Goal: Check status: Check status

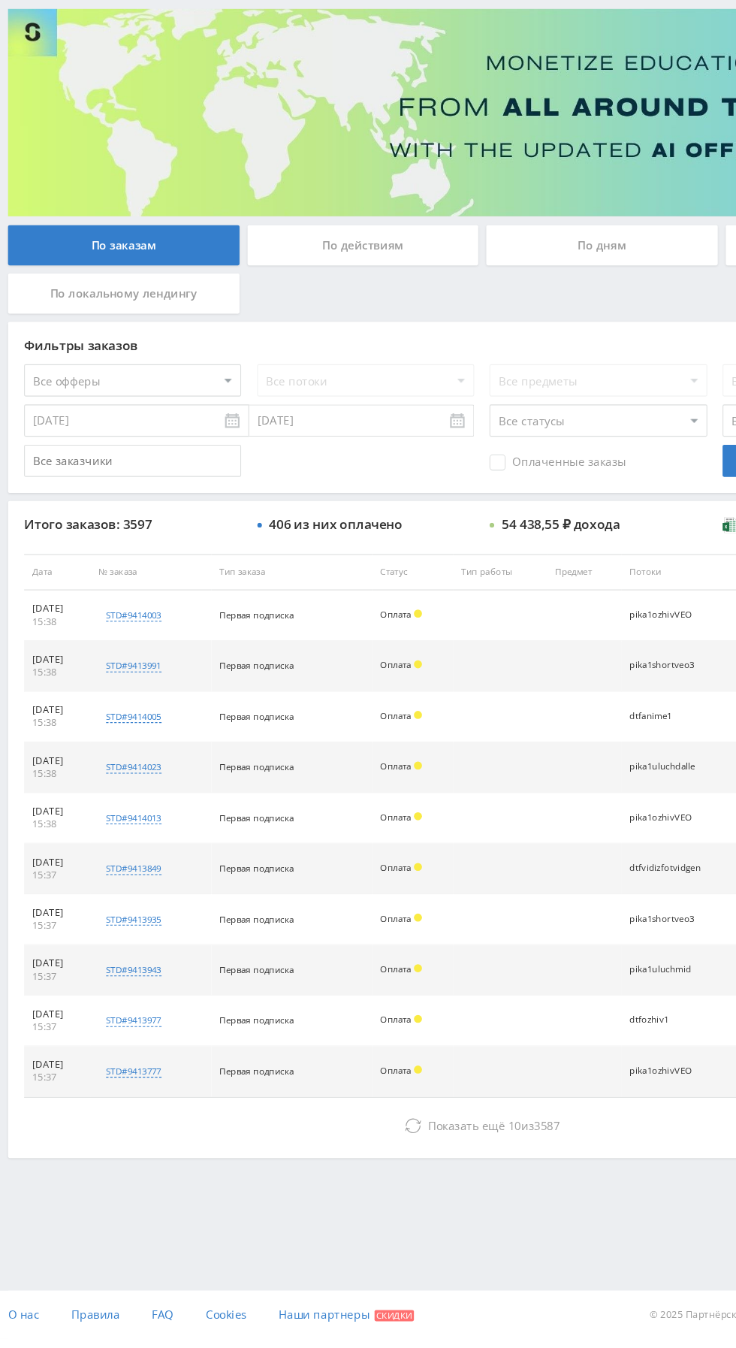
click at [381, 1146] on icon at bounding box center [386, 1148] width 15 height 15
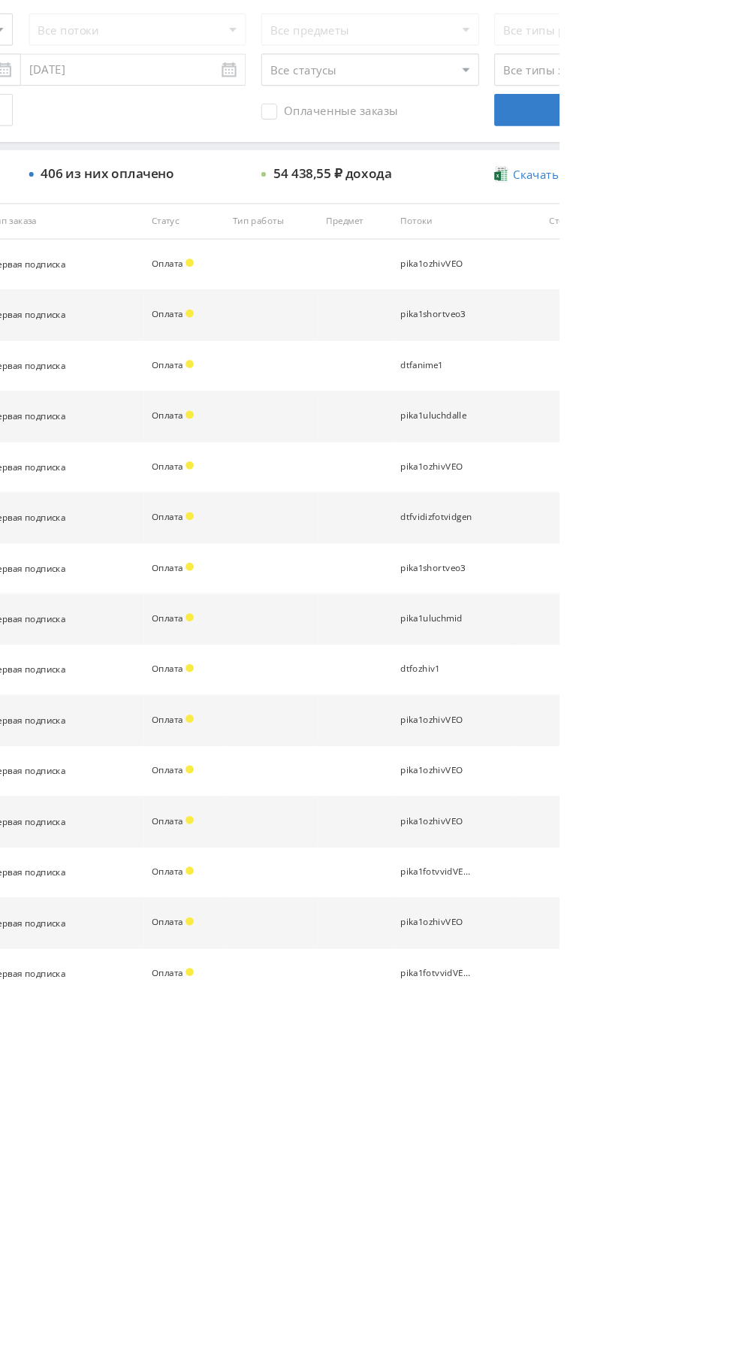
scroll to position [29, 0]
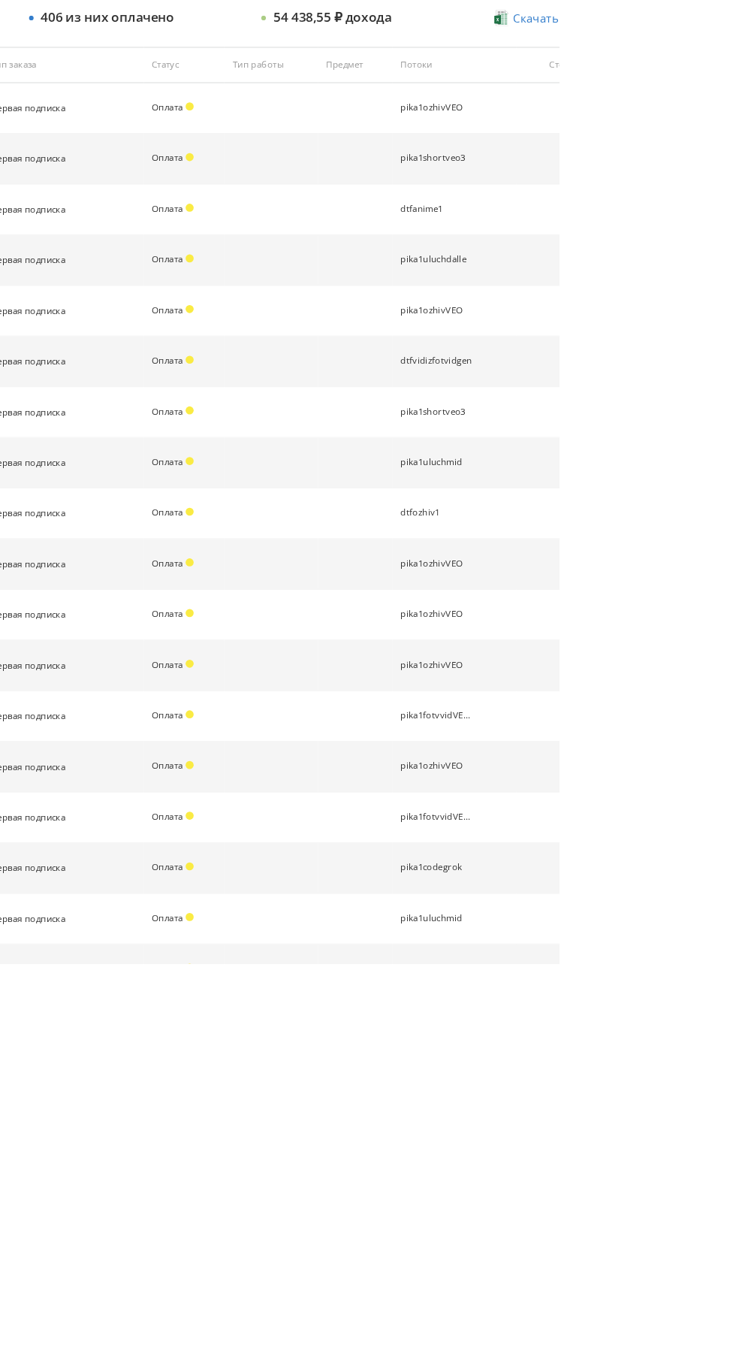
scroll to position [358, 0]
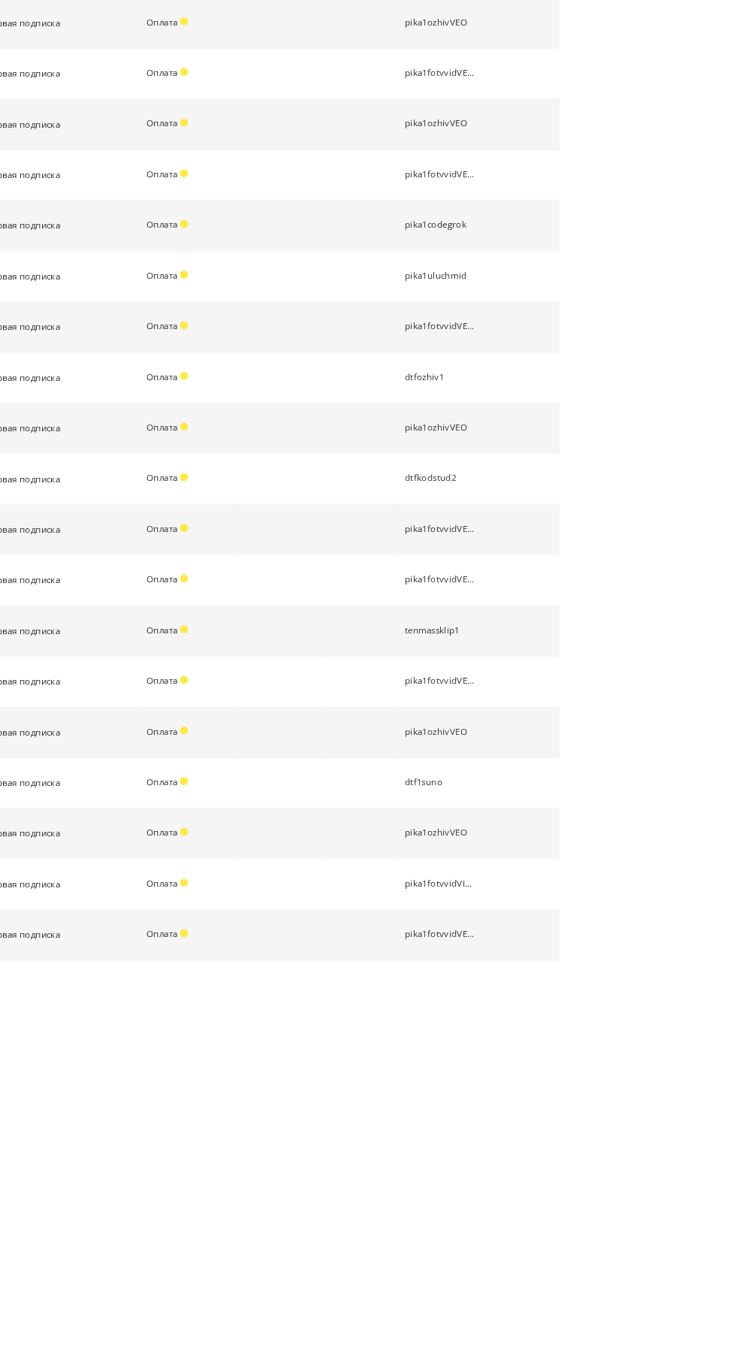
scroll to position [735, 0]
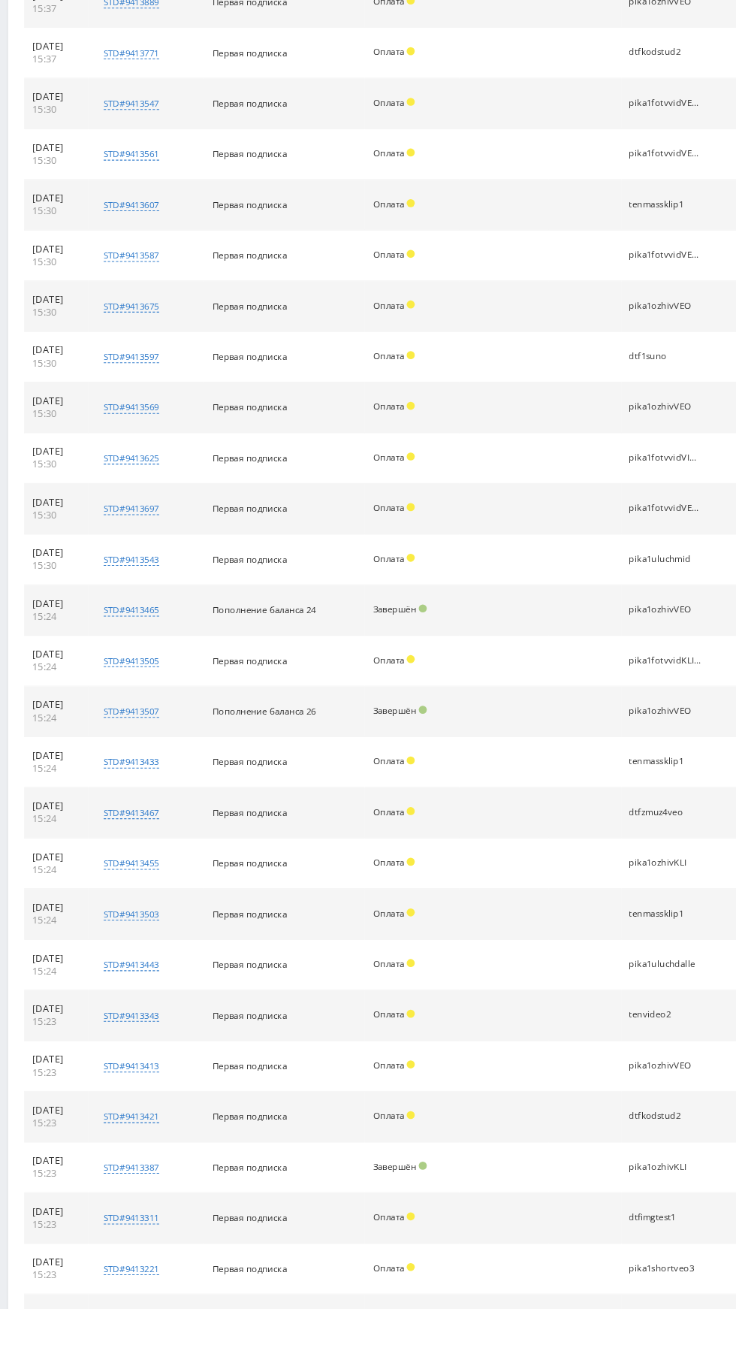
scroll to position [0, 0]
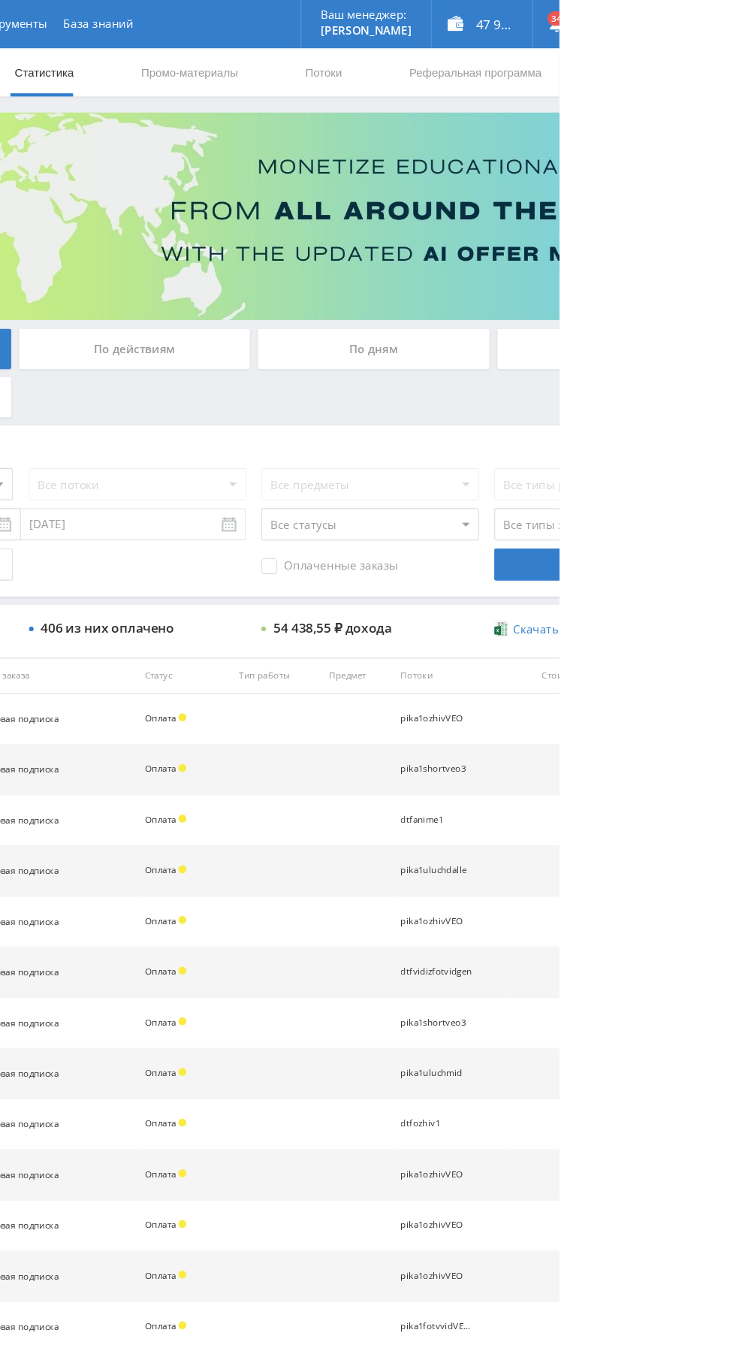
click at [515, 328] on div "По дням" at bounding box center [562, 326] width 216 height 38
click at [0, 0] on input "По дням" at bounding box center [0, 0] width 0 height 0
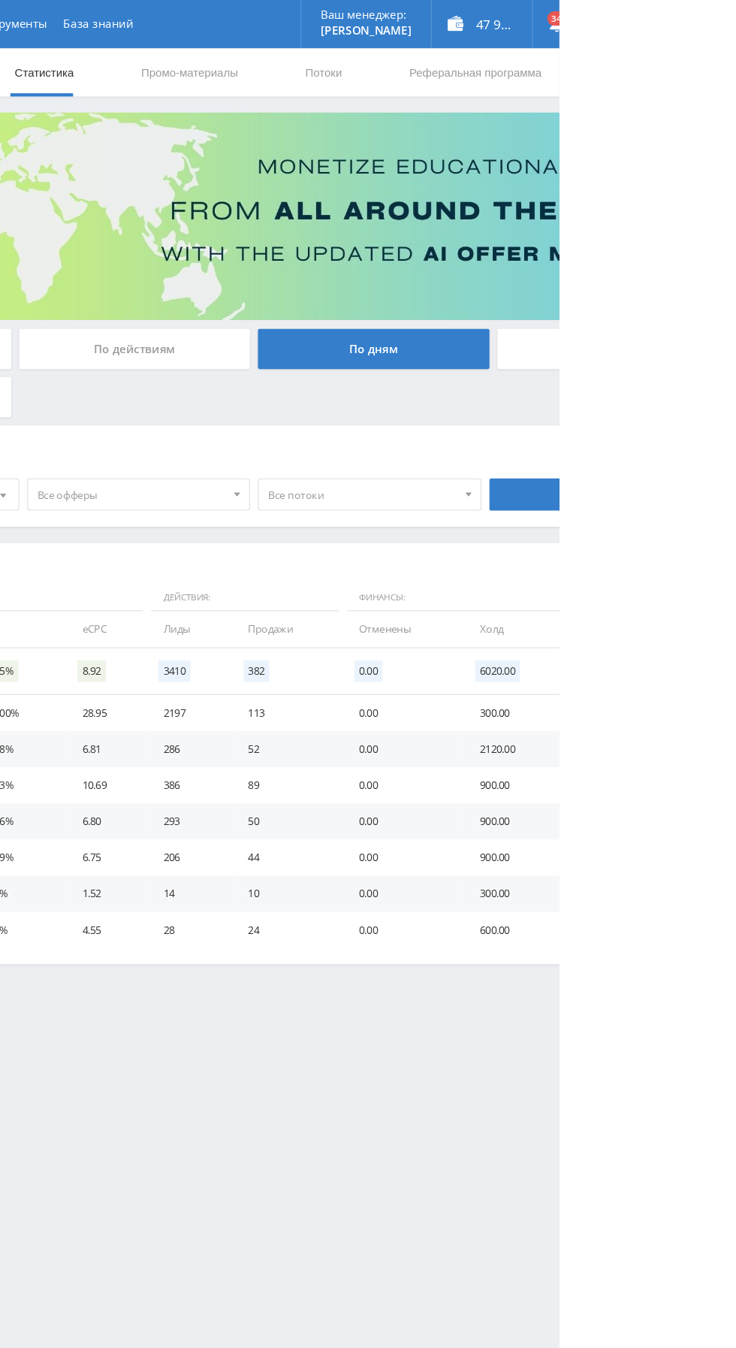
click at [308, 469] on span "Все офферы" at bounding box center [337, 462] width 176 height 29
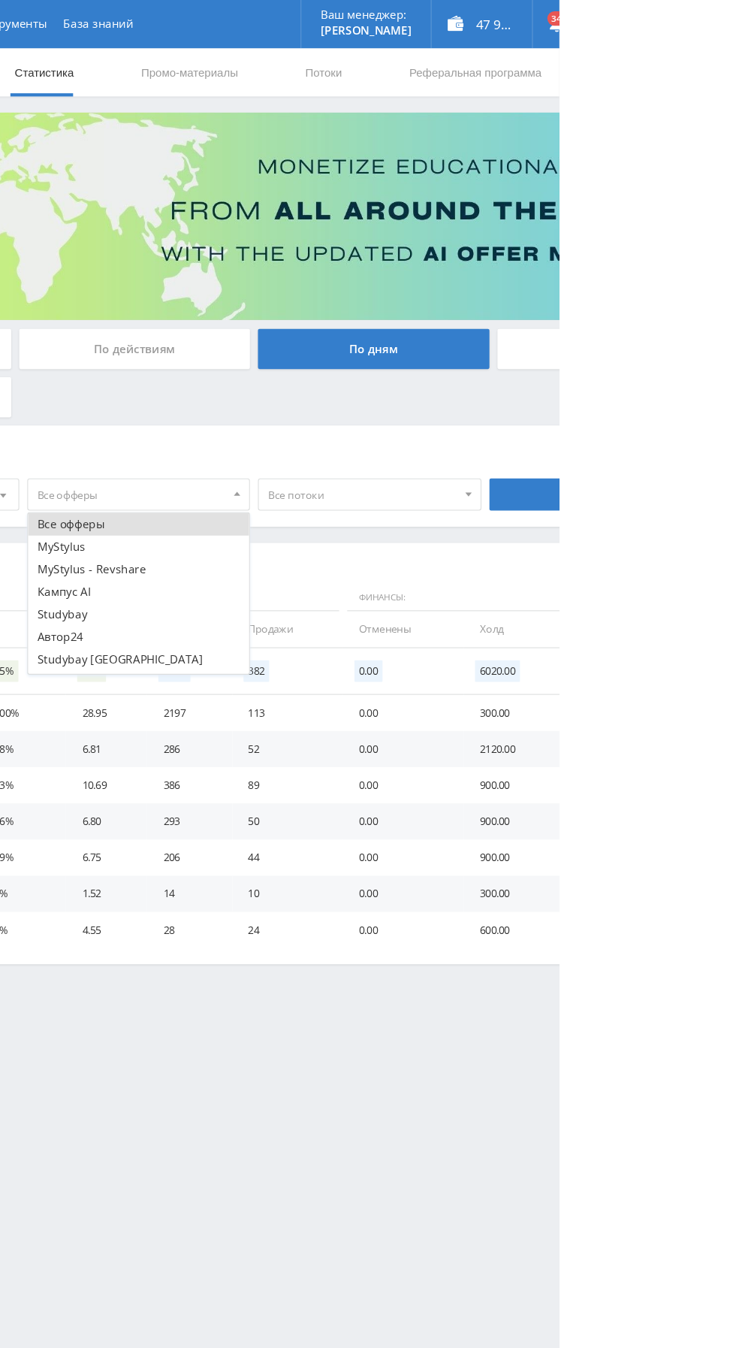
click at [250, 555] on button "Кампус AI" at bounding box center [343, 552] width 207 height 21
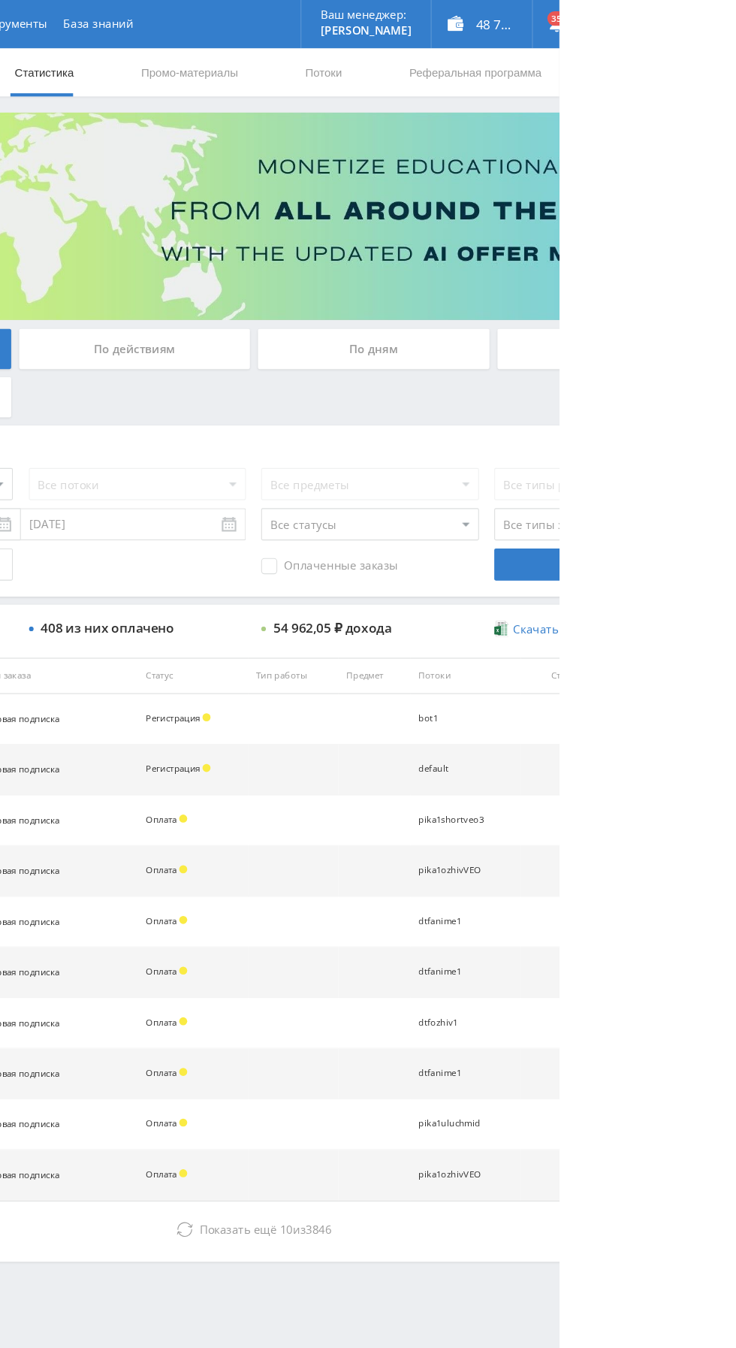
click at [439, 1141] on span "Показать ещё" at bounding box center [436, 1148] width 72 height 14
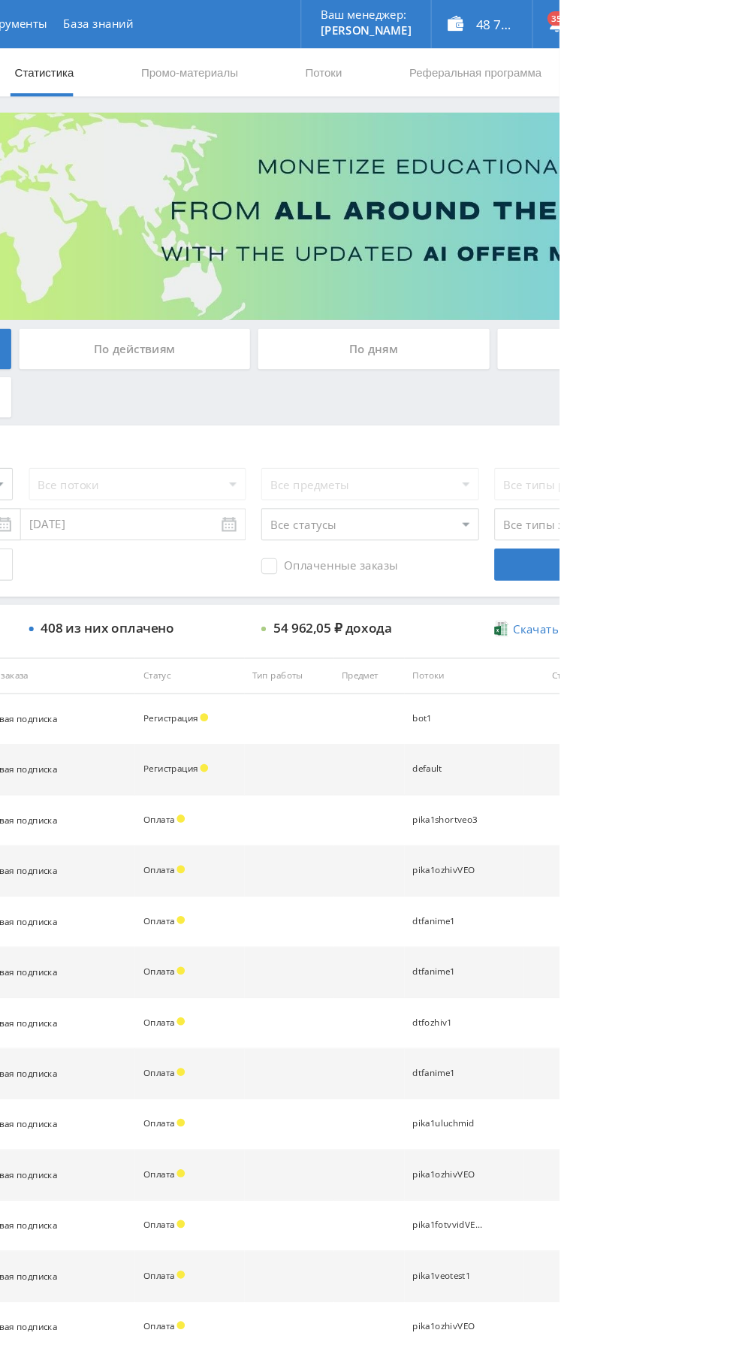
click at [509, 312] on div "По дням" at bounding box center [562, 326] width 216 height 38
click at [0, 0] on input "По дням" at bounding box center [0, 0] width 0 height 0
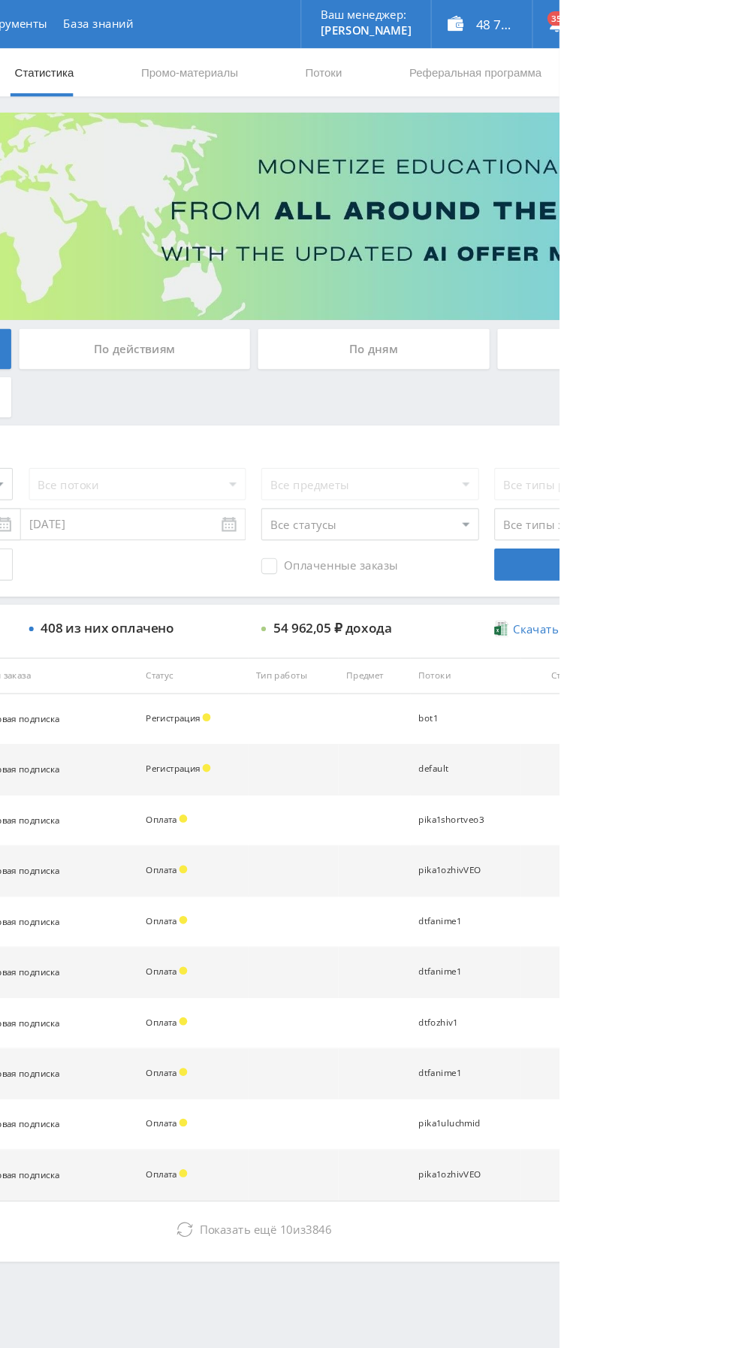
click at [529, 334] on div "По дням" at bounding box center [562, 326] width 216 height 38
click at [0, 0] on input "По дням" at bounding box center [0, 0] width 0 height 0
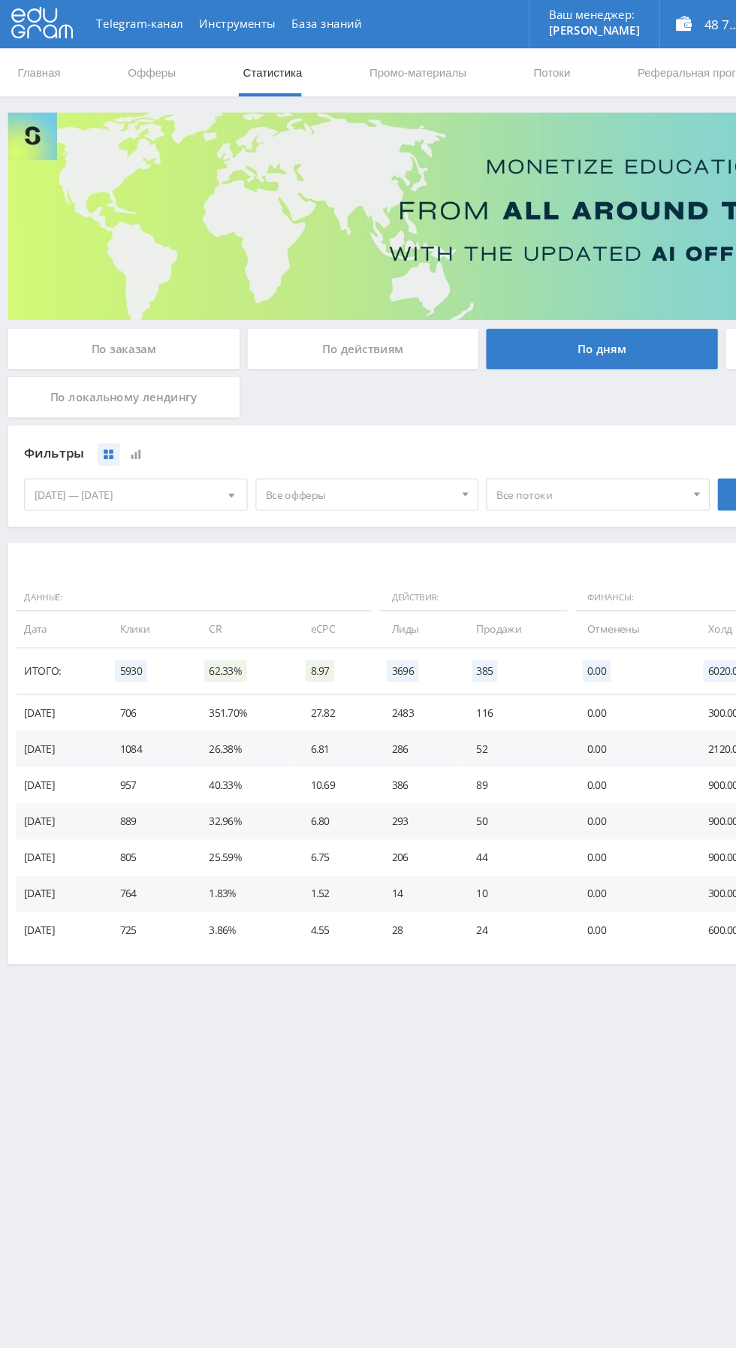
click at [281, 466] on span "Все офферы" at bounding box center [337, 462] width 176 height 29
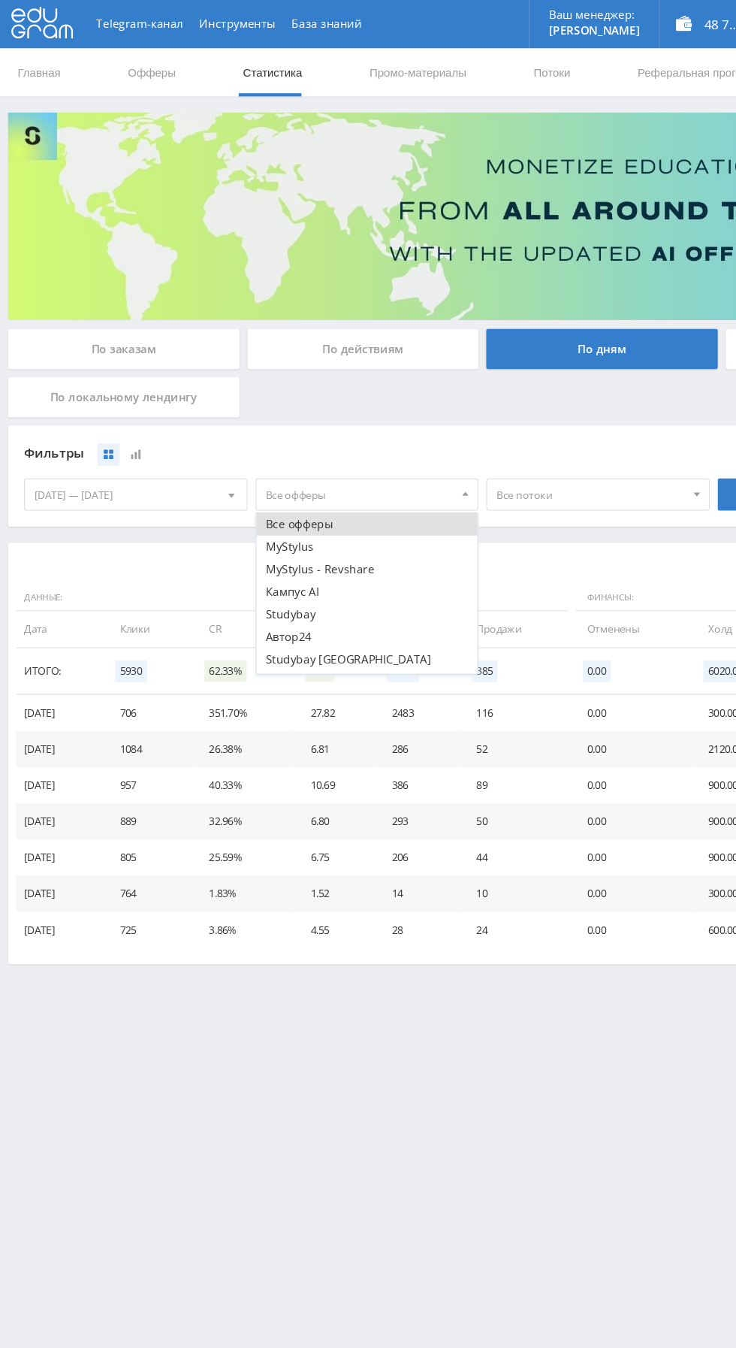
click at [258, 555] on button "Кампус AI" at bounding box center [343, 552] width 207 height 21
